Goal: Information Seeking & Learning: Learn about a topic

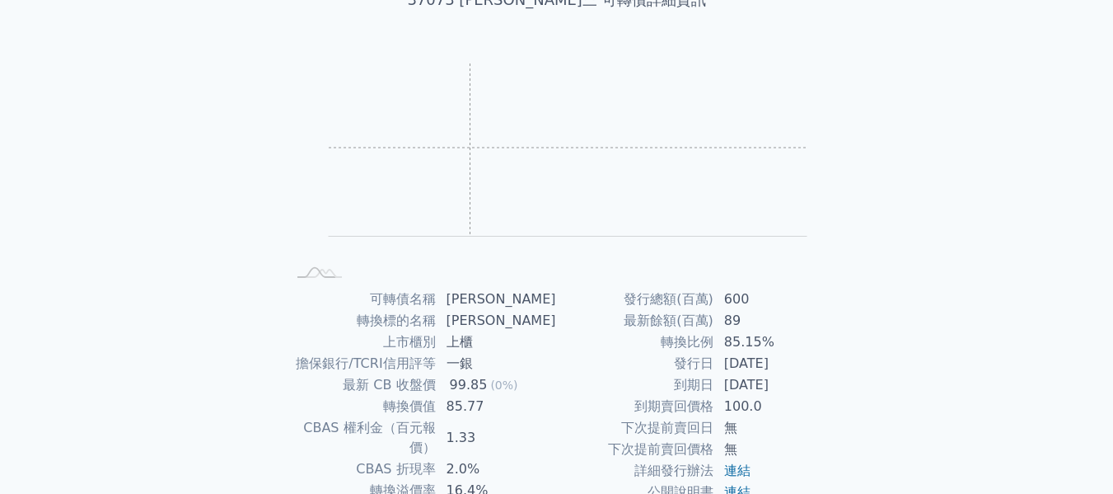
scroll to position [247, 0]
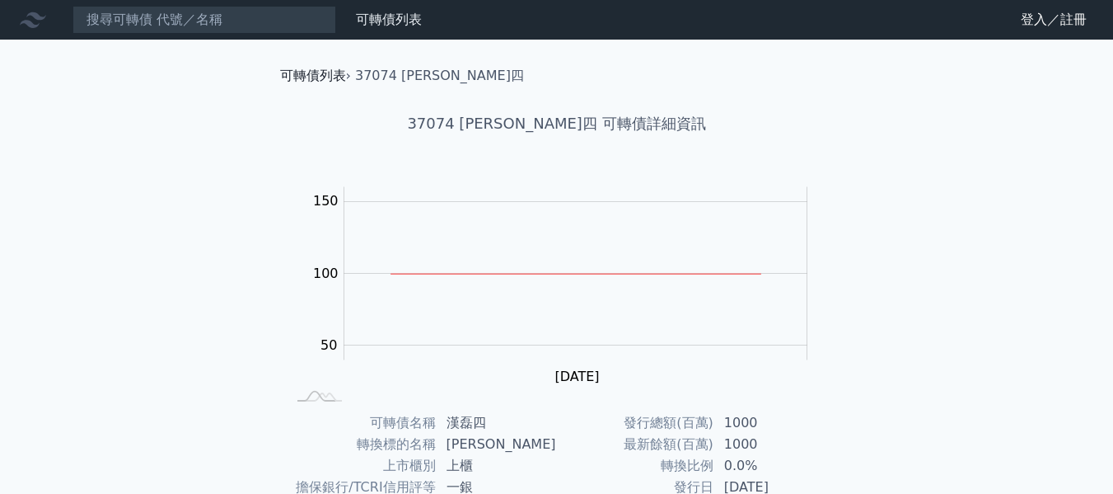
click at [331, 72] on link "可轉債列表" at bounding box center [313, 76] width 66 height 16
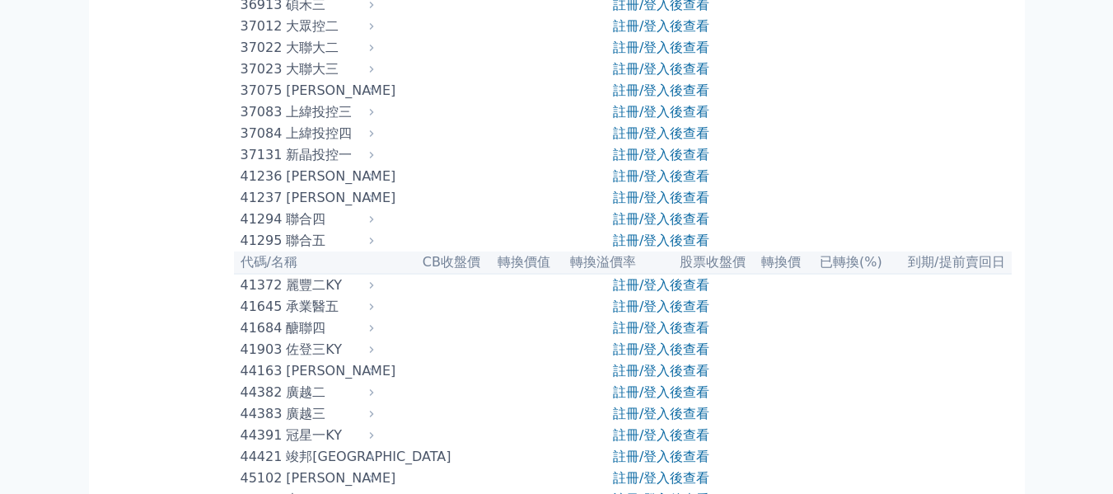
scroll to position [4285, 0]
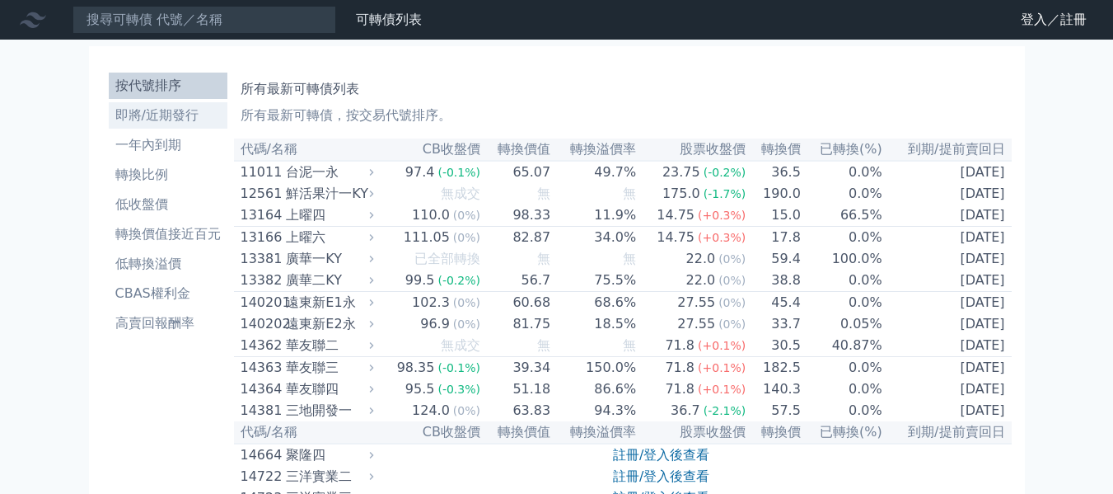
click at [152, 118] on li "即將/近期發行" at bounding box center [168, 115] width 119 height 20
